Goal: Find specific page/section: Find specific page/section

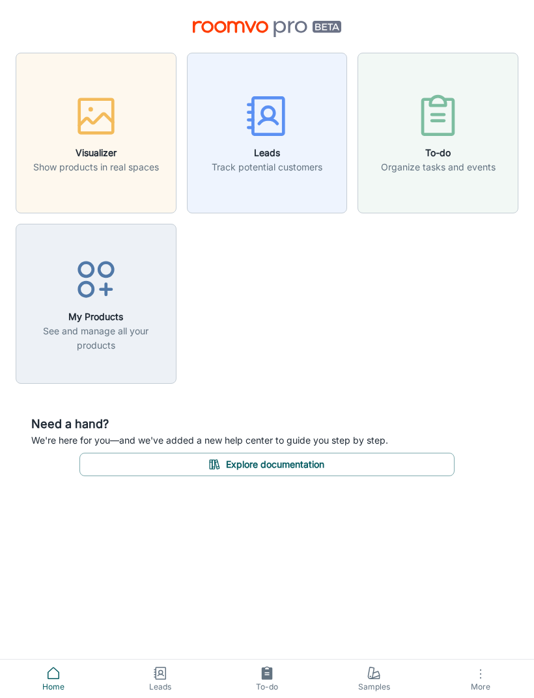
click at [38, 174] on p "Show products in real spaces" at bounding box center [96, 167] width 126 height 14
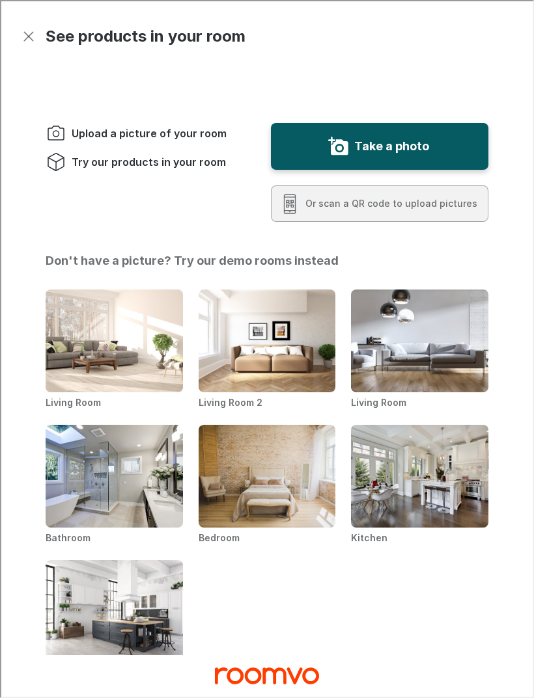
click at [25, 34] on icon "Exit visualizer" at bounding box center [28, 35] width 16 height 16
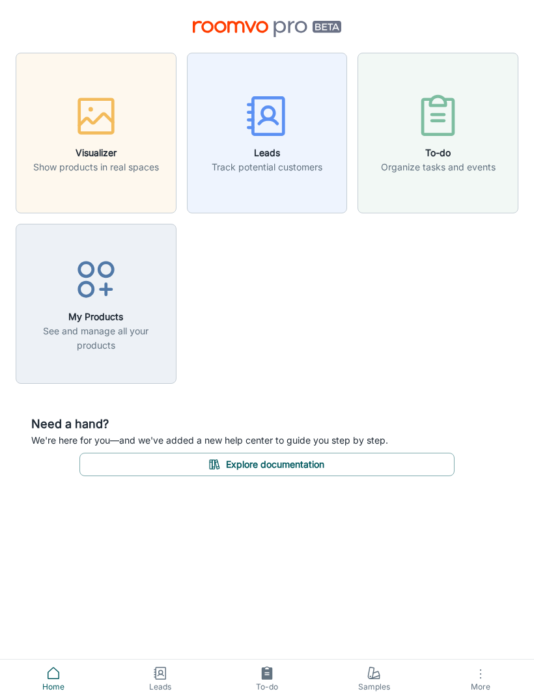
click at [42, 332] on p "See and manage all your products" at bounding box center [96, 338] width 144 height 29
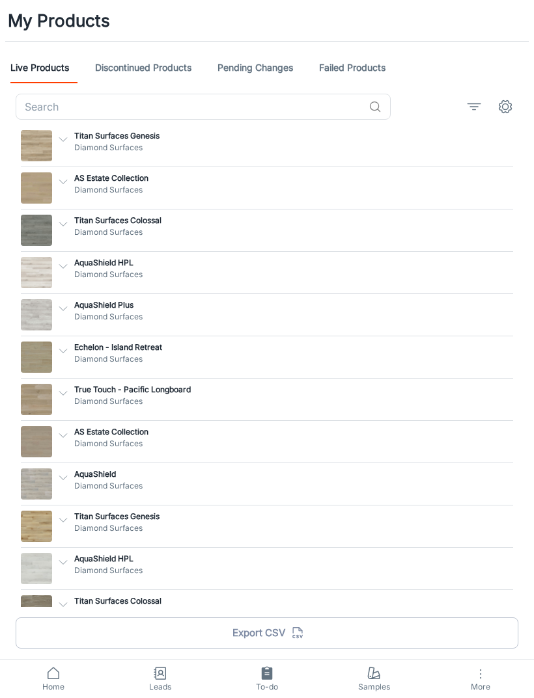
click at [47, 681] on span "Home" at bounding box center [53, 687] width 91 height 12
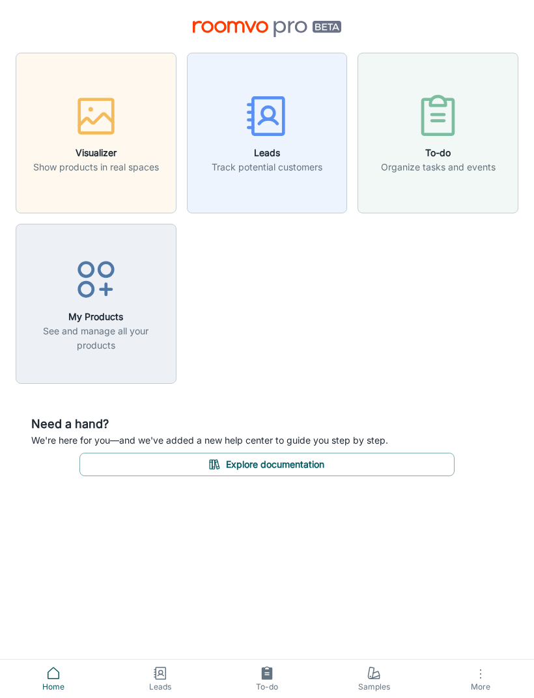
click at [49, 359] on button "My Products See and manage all your products" at bounding box center [96, 304] width 161 height 161
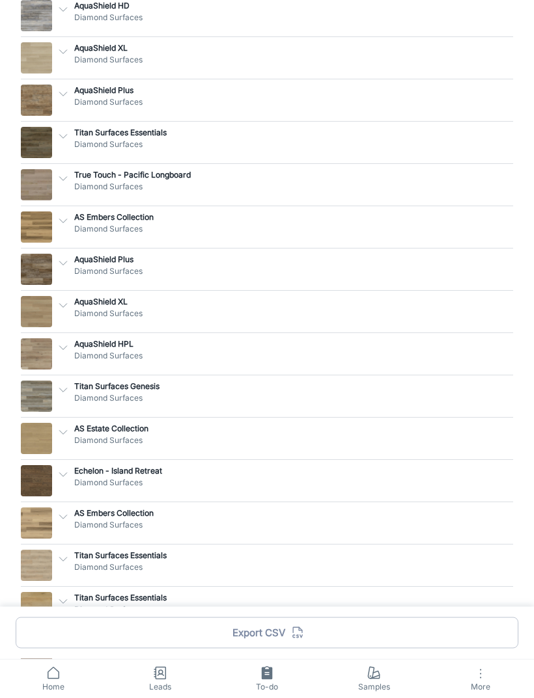
click at [474, 667] on icon "button" at bounding box center [480, 674] width 16 height 16
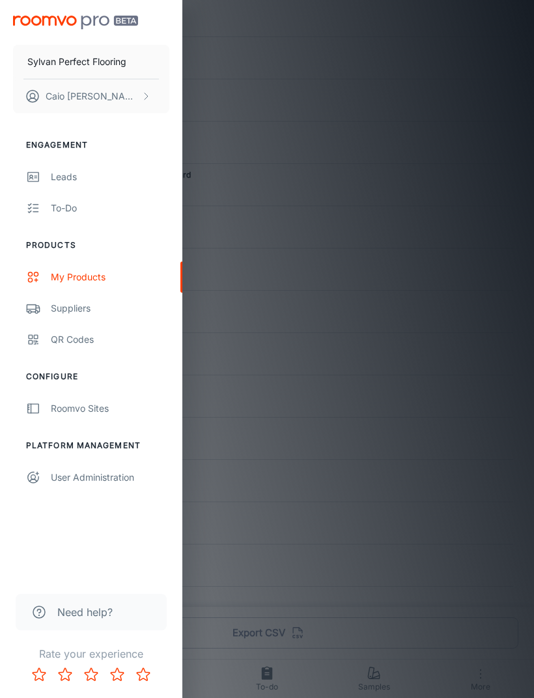
click at [163, 304] on div "Suppliers" at bounding box center [110, 308] width 118 height 14
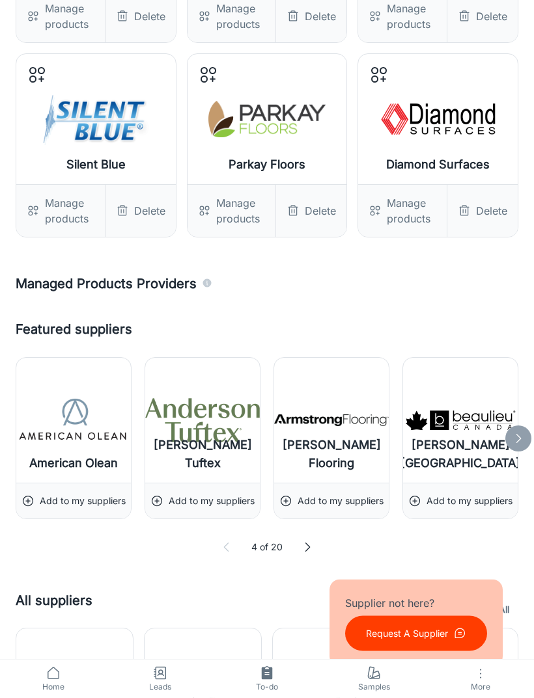
scroll to position [228, 0]
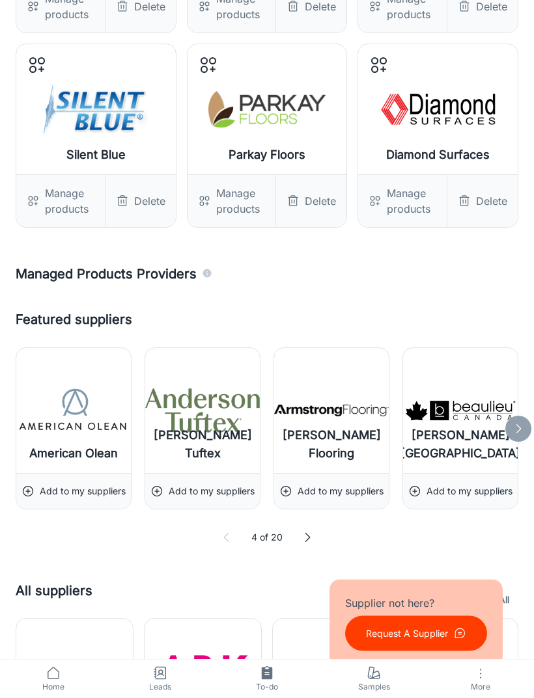
click at [312, 532] on icon at bounding box center [307, 538] width 13 height 13
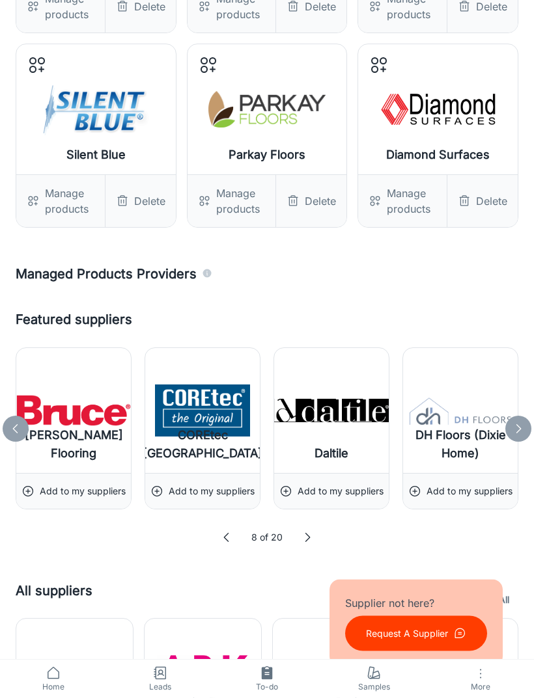
scroll to position [228, 0]
click at [310, 532] on icon at bounding box center [307, 537] width 13 height 13
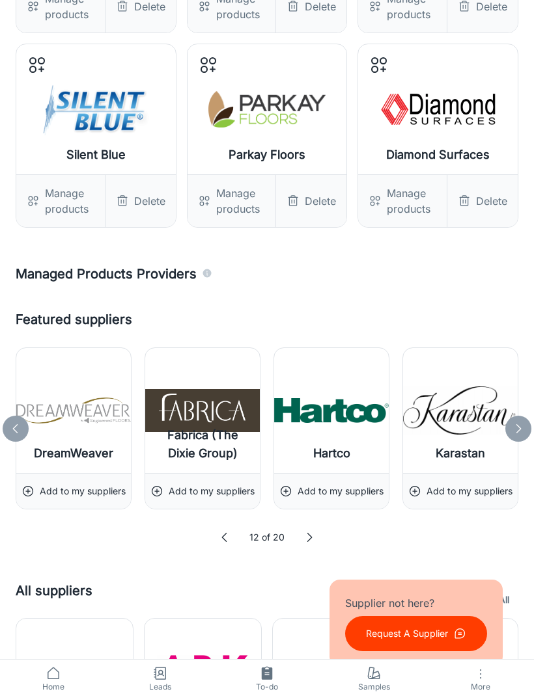
click at [307, 537] on icon at bounding box center [309, 537] width 13 height 13
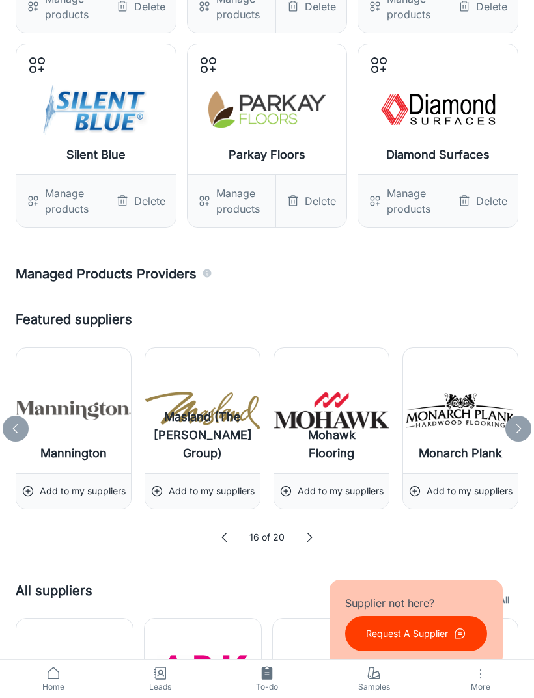
click at [313, 536] on icon at bounding box center [309, 537] width 13 height 13
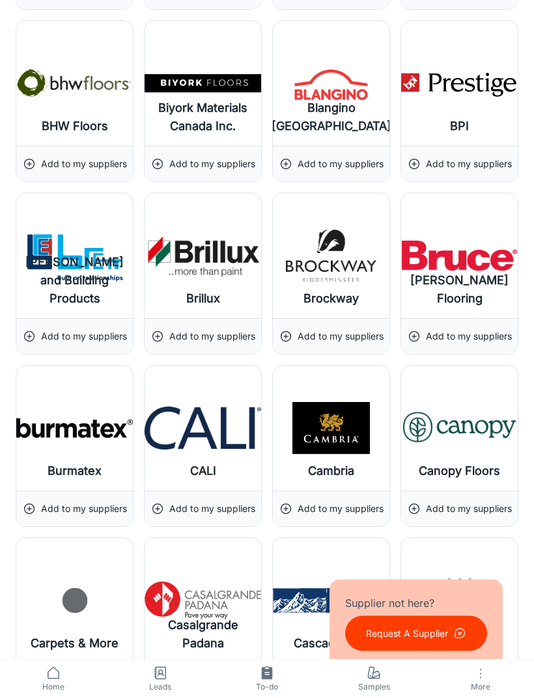
scroll to position [2649, 0]
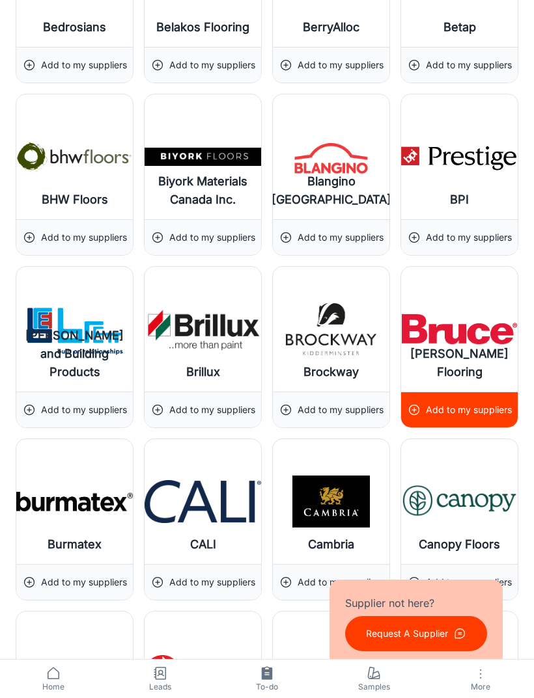
click at [491, 368] on h6 "[PERSON_NAME] Flooring" at bounding box center [459, 363] width 98 height 36
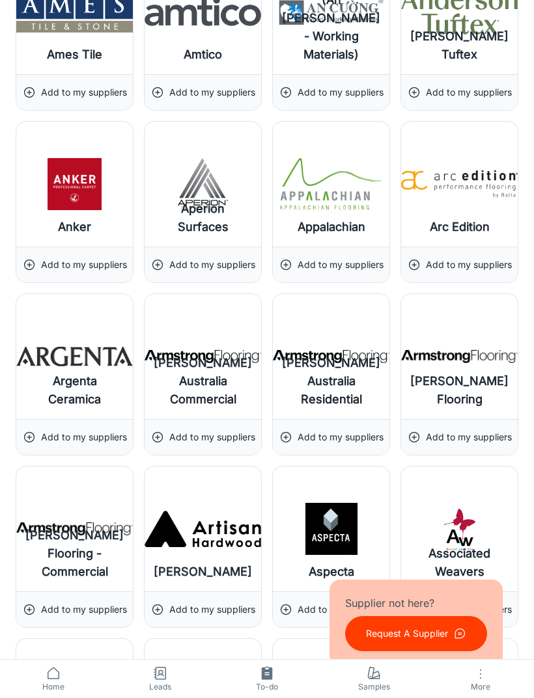
scroll to position [0, 0]
